Goal: Task Accomplishment & Management: Complete application form

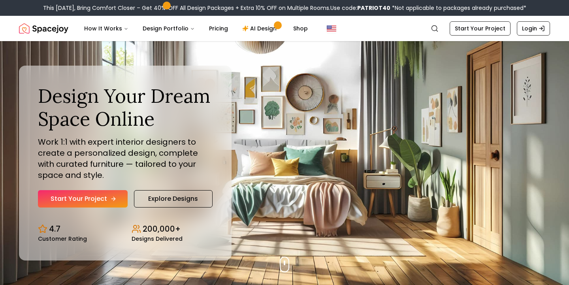
click at [108, 200] on link "Start Your Project" at bounding box center [83, 198] width 90 height 17
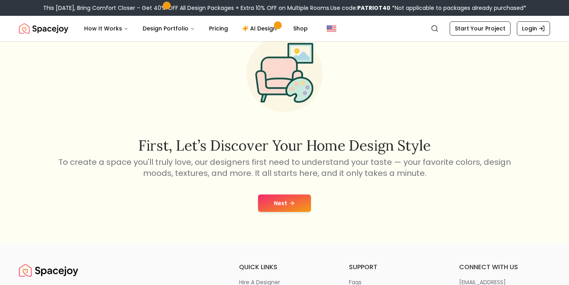
scroll to position [43, 0]
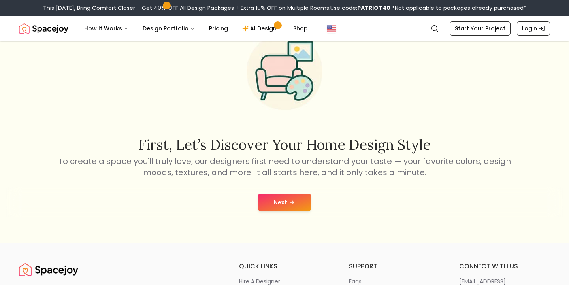
click at [296, 203] on button "Next" at bounding box center [284, 202] width 53 height 17
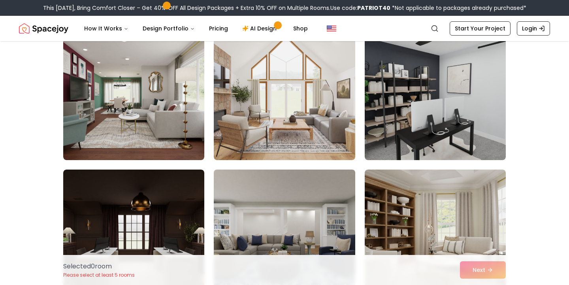
scroll to position [3201, 0]
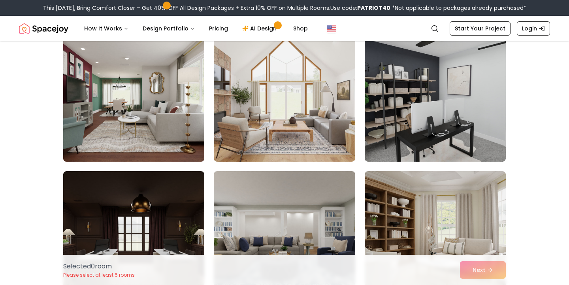
click at [159, 126] on img at bounding box center [134, 98] width 148 height 133
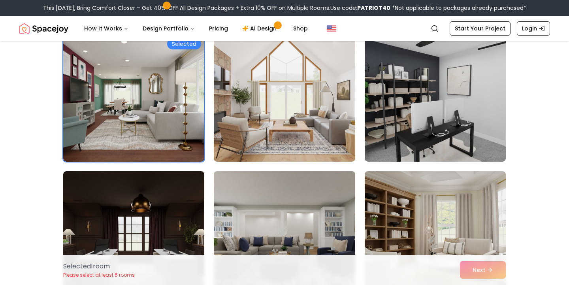
click at [490, 274] on div "Selected 1 room Please select at least 5 rooms Next" at bounding box center [284, 270] width 455 height 30
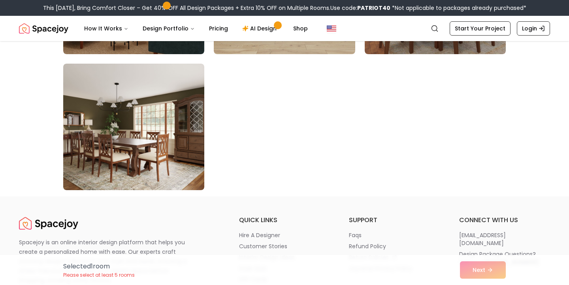
scroll to position [4540, 0]
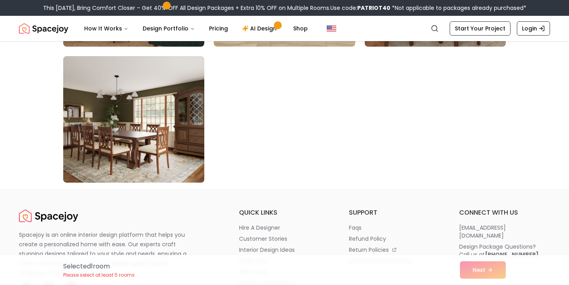
click at [484, 280] on div "Selected 1 room Please select at least 5 rooms Next" at bounding box center [284, 270] width 455 height 30
click at [486, 271] on div "Selected 1 room Please select at least 5 rooms Next" at bounding box center [284, 270] width 455 height 30
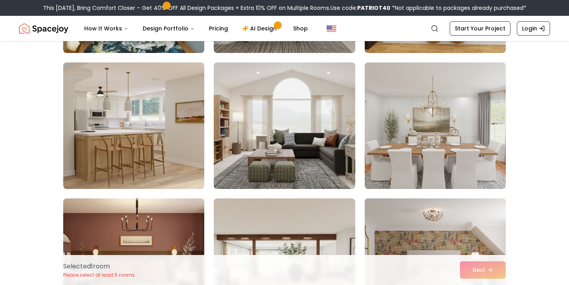
scroll to position [3850, 0]
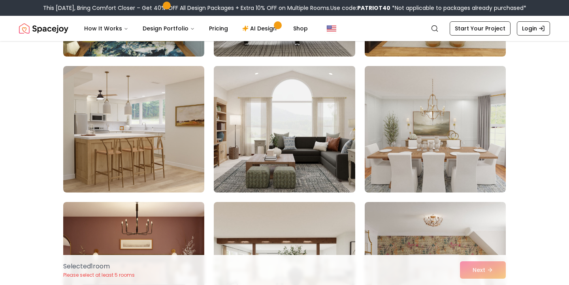
click at [307, 136] on img at bounding box center [284, 129] width 148 height 133
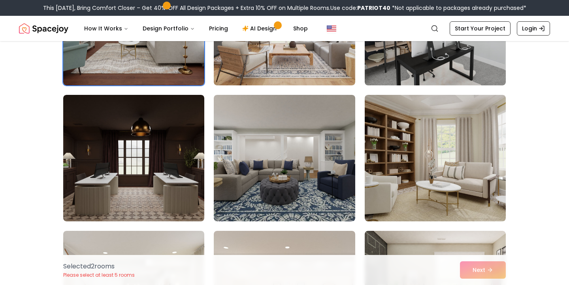
scroll to position [3270, 0]
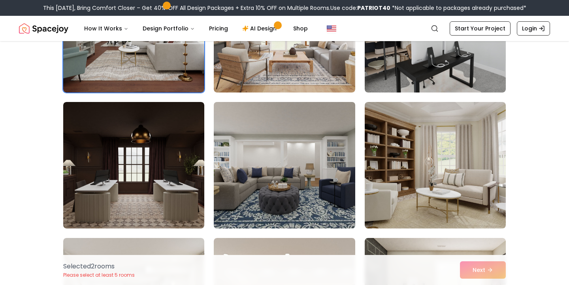
click at [307, 136] on img at bounding box center [284, 165] width 148 height 133
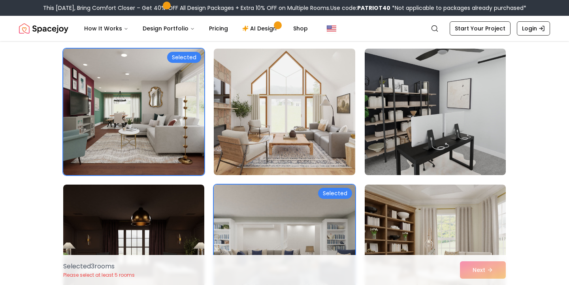
scroll to position [3182, 0]
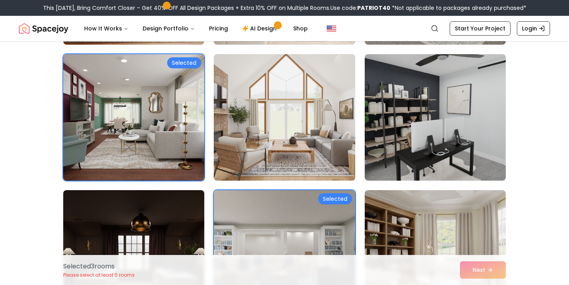
click at [307, 136] on img at bounding box center [284, 117] width 148 height 133
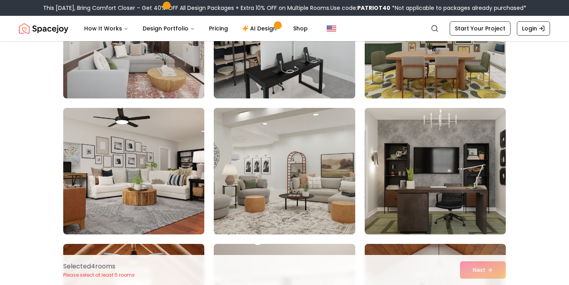
scroll to position [1767, 0]
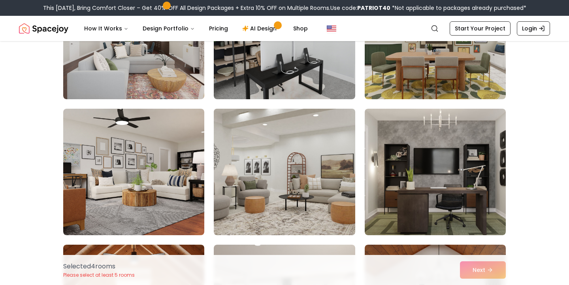
click at [322, 166] on img at bounding box center [284, 172] width 148 height 133
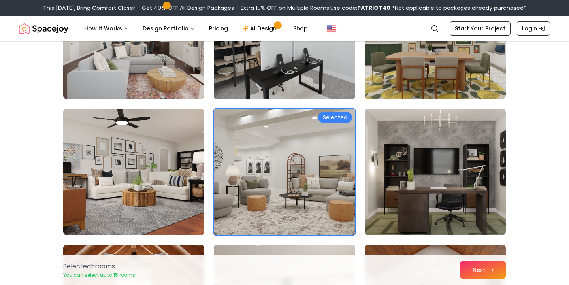
click at [475, 274] on button "Next" at bounding box center [483, 269] width 46 height 17
